Goal: Check status: Check status

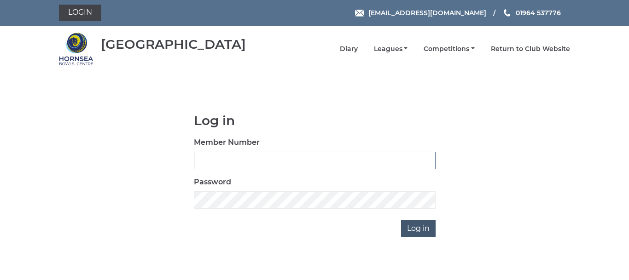
type input "0086"
click at [416, 227] on input "Log in" at bounding box center [418, 228] width 35 height 17
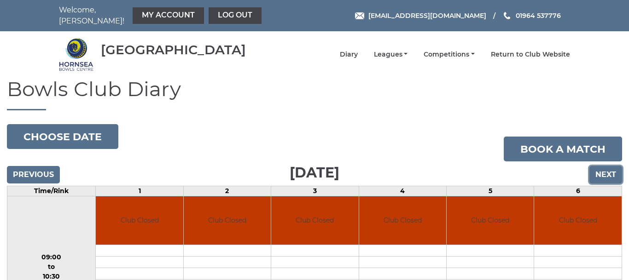
click at [606, 166] on input "Next" at bounding box center [605, 174] width 33 height 17
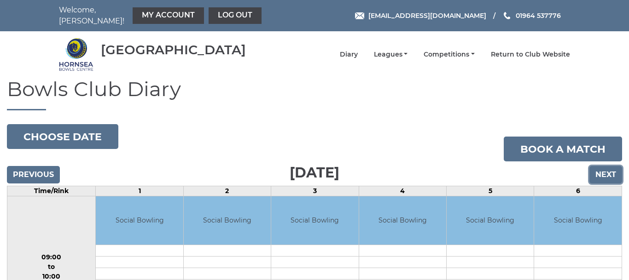
click at [606, 167] on input "Next" at bounding box center [605, 174] width 33 height 17
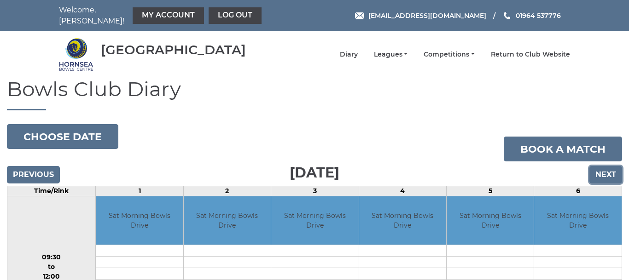
click at [606, 167] on input "Next" at bounding box center [605, 174] width 33 height 17
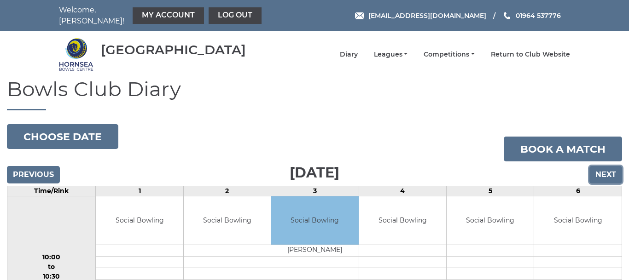
click at [602, 170] on input "Next" at bounding box center [605, 174] width 33 height 17
